Goal: Navigation & Orientation: Find specific page/section

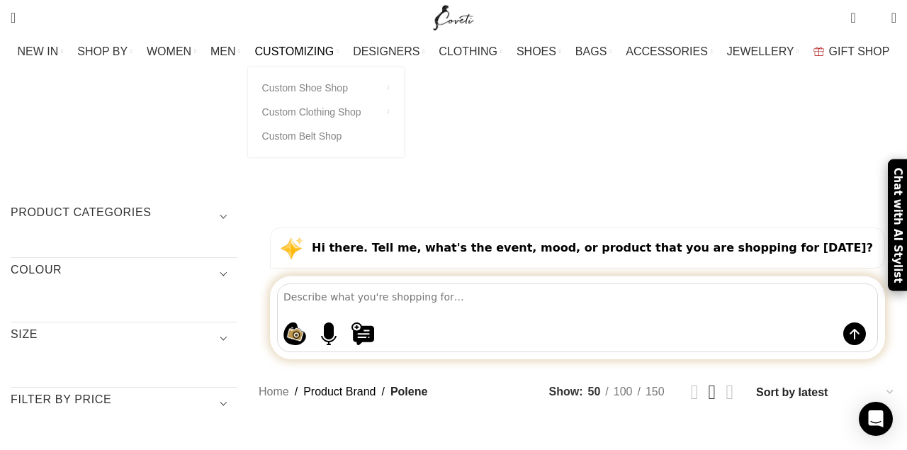
click at [299, 45] on link "CUSTOMIZING" at bounding box center [297, 52] width 84 height 28
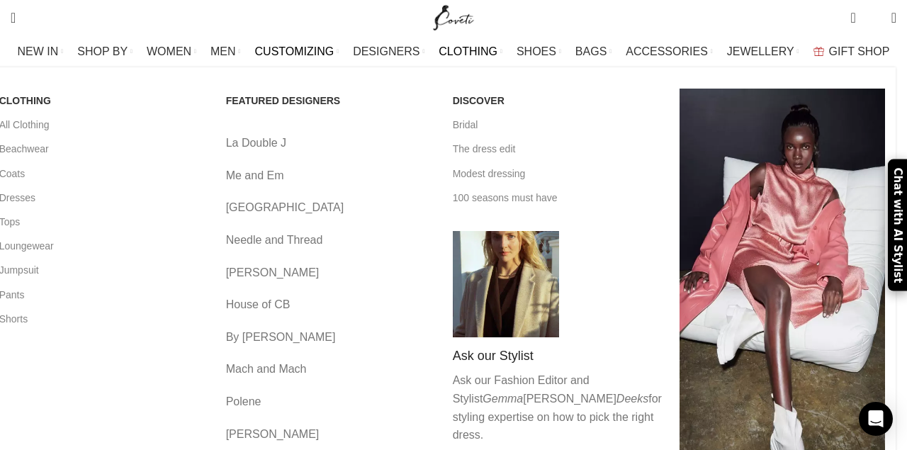
click at [471, 47] on span "CLOTHING" at bounding box center [468, 51] width 59 height 13
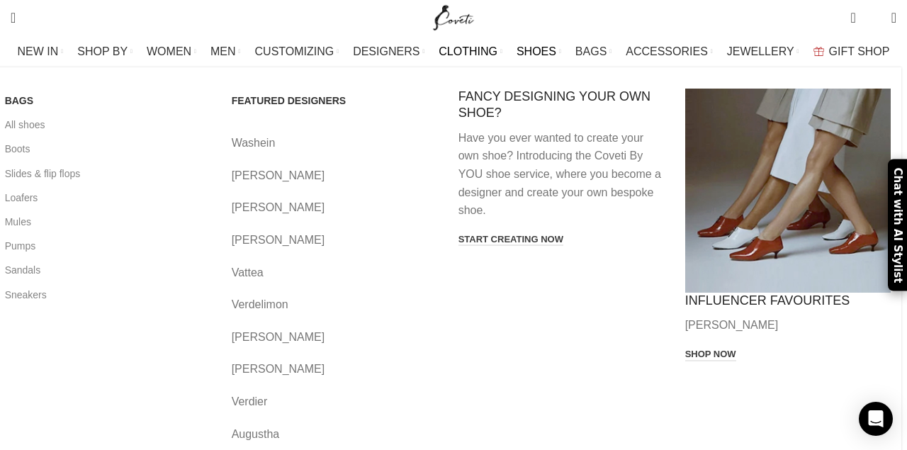
click at [535, 45] on link "SHOES" at bounding box center [539, 52] width 45 height 28
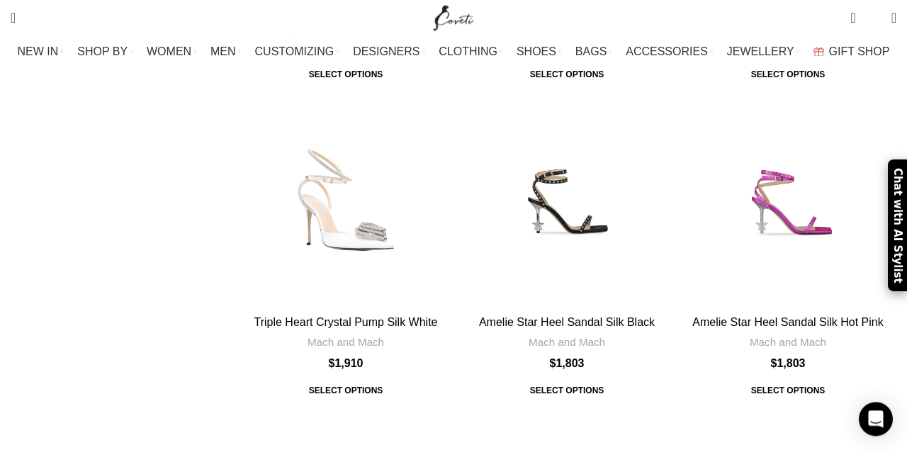
scroll to position [6096, 0]
